Goal: Task Accomplishment & Management: Use online tool/utility

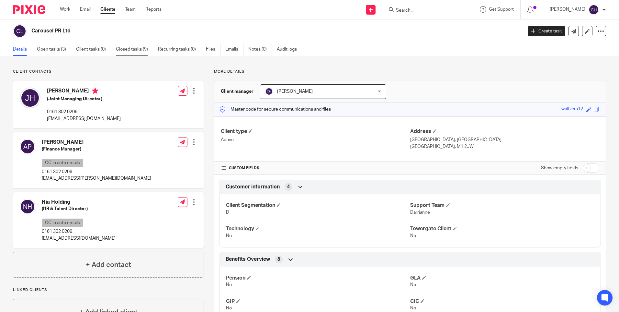
click at [130, 50] on link "Closed tasks (9)" at bounding box center [134, 49] width 37 height 13
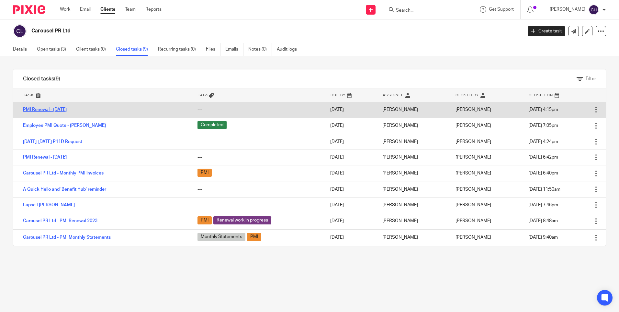
click at [58, 107] on link "PMI Renewal - [DATE]" at bounding box center [45, 109] width 44 height 5
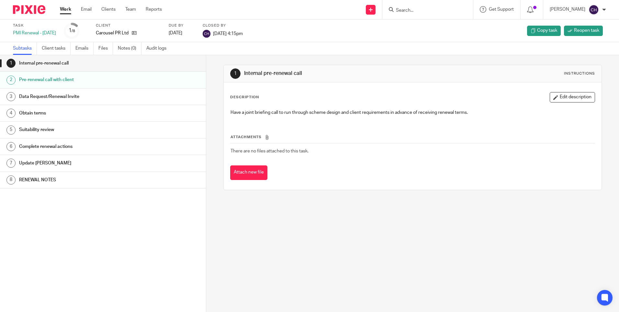
click at [36, 177] on h1 "RENEWAL NOTES" at bounding box center [79, 180] width 120 height 10
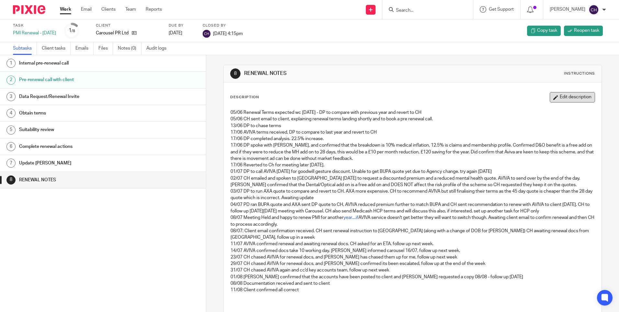
click at [554, 99] on button "Edit description" at bounding box center [572, 97] width 45 height 10
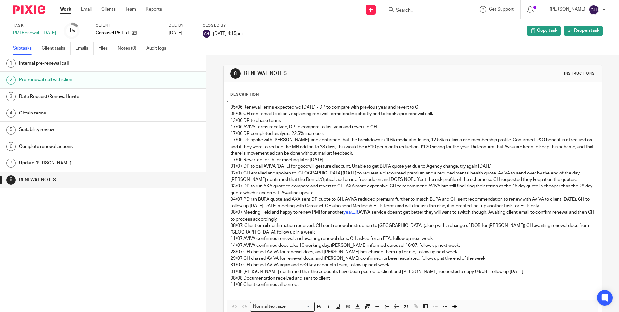
click at [306, 284] on p "11/08 Client confirmed all correct" at bounding box center [413, 284] width 364 height 6
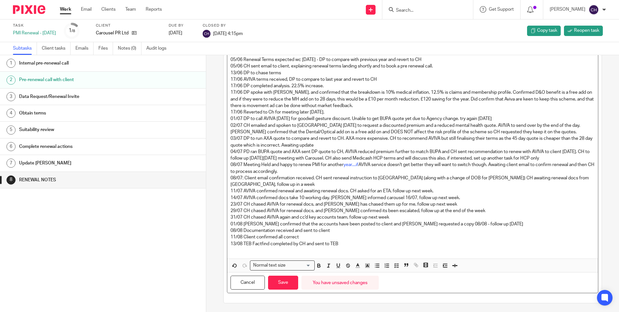
scroll to position [49, 0]
drag, startPoint x: 342, startPoint y: 243, endPoint x: 223, endPoint y: 242, distance: 118.5
click at [224, 242] on div "Description 05/06 Renewal Terms expected wc 9th June - DP to compare with previ…" at bounding box center [413, 168] width 378 height 268
copy p "13/08 TEB Factfind completed by CH and sent to TEB"
click at [282, 281] on button "Save" at bounding box center [283, 281] width 30 height 14
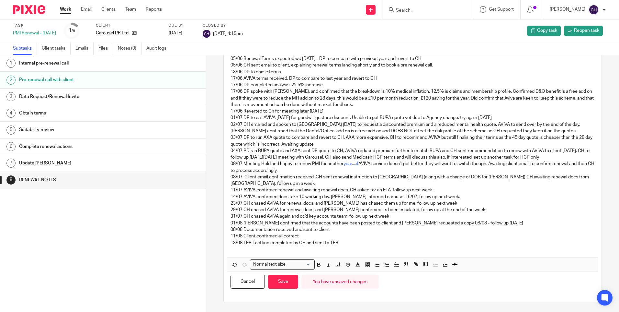
scroll to position [54, 0]
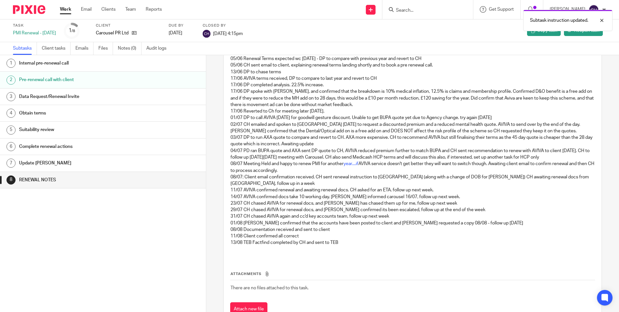
click at [408, 8] on div "Subtask instruction updated." at bounding box center [461, 18] width 303 height 25
click at [400, 9] on div "Subtask instruction updated." at bounding box center [461, 18] width 303 height 25
click at [404, 12] on div "Subtask instruction updated." at bounding box center [461, 18] width 303 height 25
click at [401, 7] on div "Subtask instruction updated." at bounding box center [461, 18] width 303 height 25
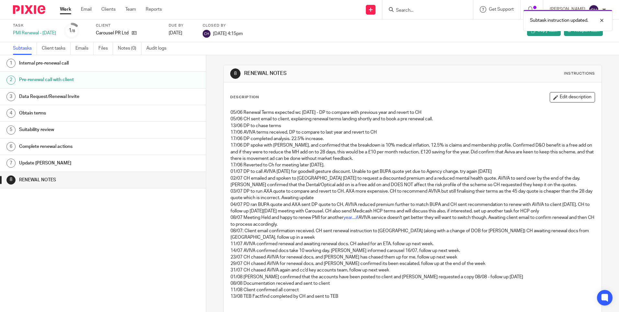
click at [405, 12] on div "Subtask instruction updated." at bounding box center [461, 18] width 303 height 25
click at [403, 10] on input "Search" at bounding box center [424, 11] width 58 height 6
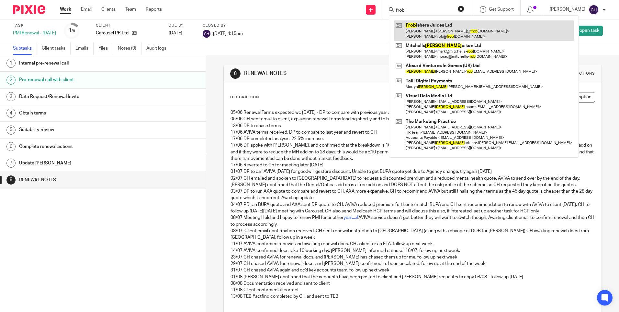
type input "frob"
click at [439, 32] on link at bounding box center [484, 30] width 180 height 20
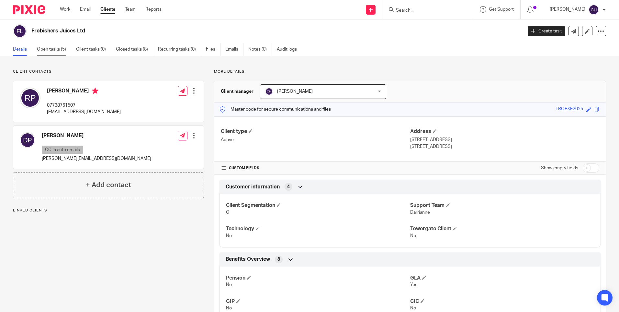
click at [59, 51] on link "Open tasks (5)" at bounding box center [54, 49] width 34 height 13
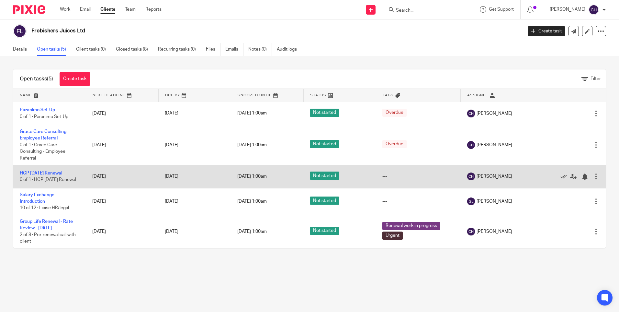
click at [38, 171] on link "HCP [DATE] Renewal" at bounding box center [41, 173] width 42 height 5
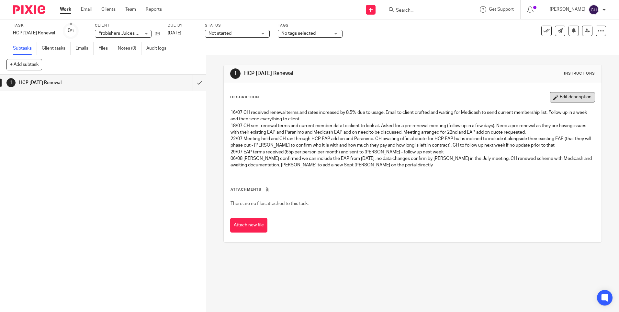
click at [550, 98] on button "Edit description" at bounding box center [572, 97] width 45 height 10
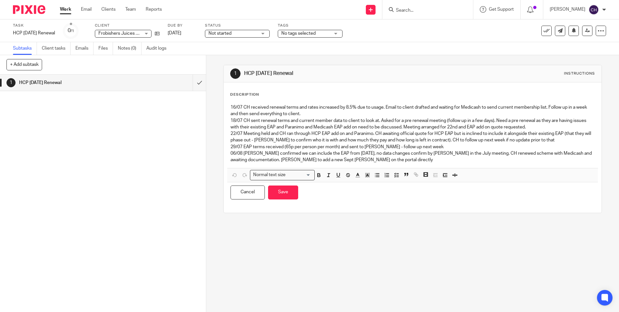
click at [375, 161] on p "06/08 Rob confirmed we can include the EAP from 1st Sept, no data changes confi…" at bounding box center [413, 156] width 364 height 13
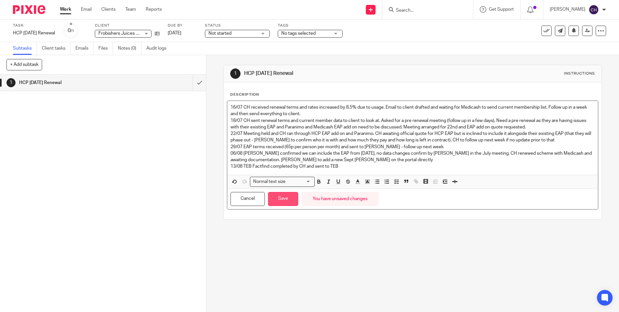
click at [283, 199] on button "Save" at bounding box center [283, 199] width 30 height 14
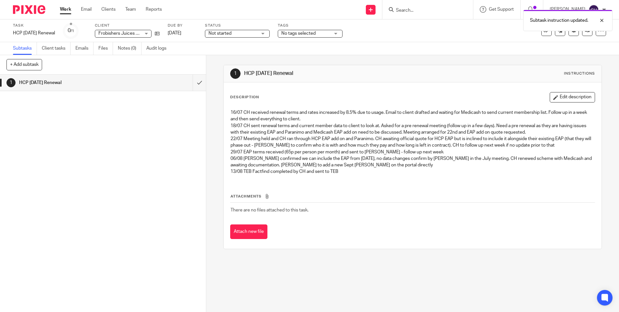
click at [33, 10] on img at bounding box center [29, 9] width 32 height 9
